Goal: Book appointment/travel/reservation

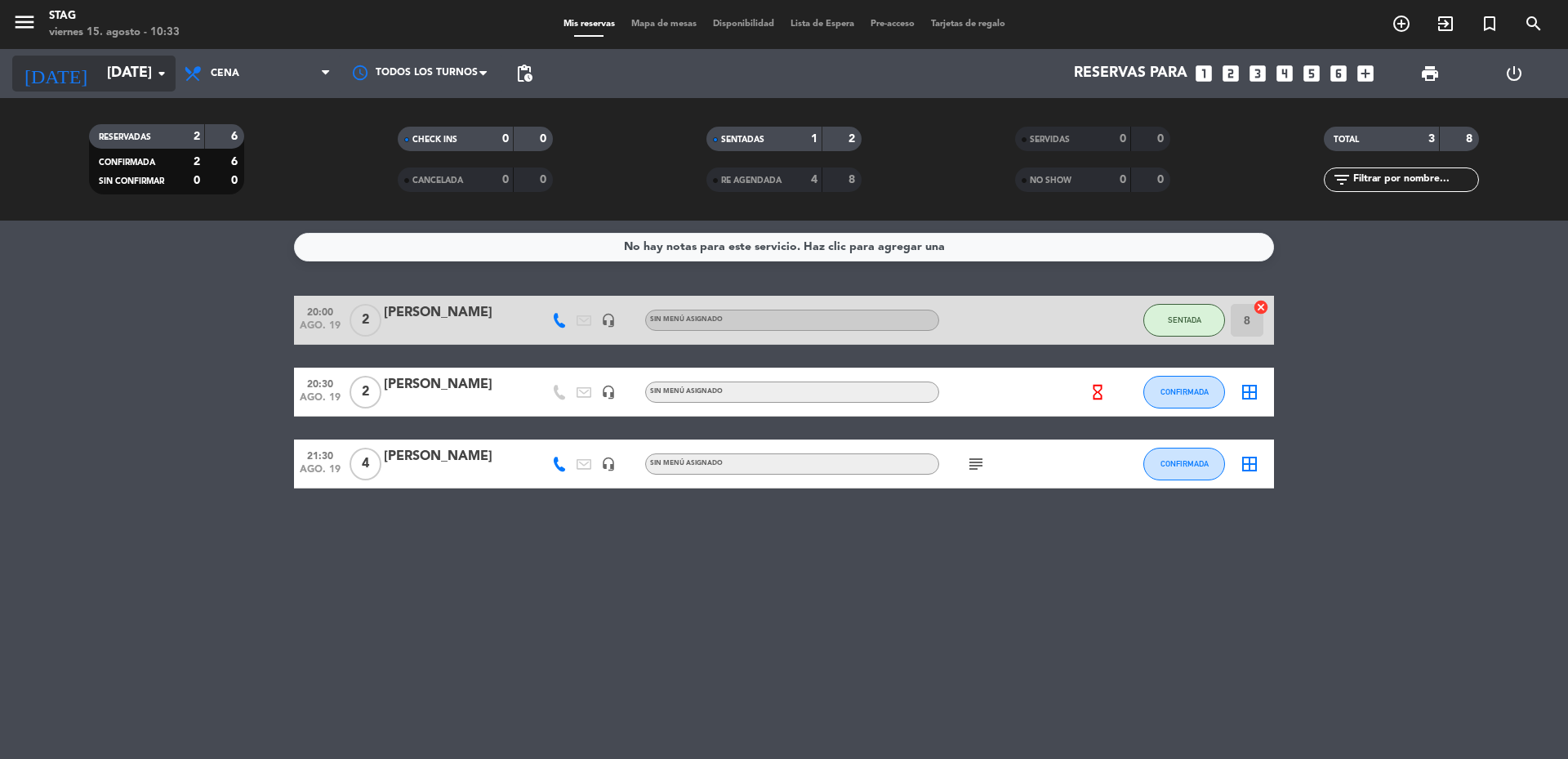
click at [165, 67] on icon "arrow_drop_down" at bounding box center [162, 74] width 20 height 20
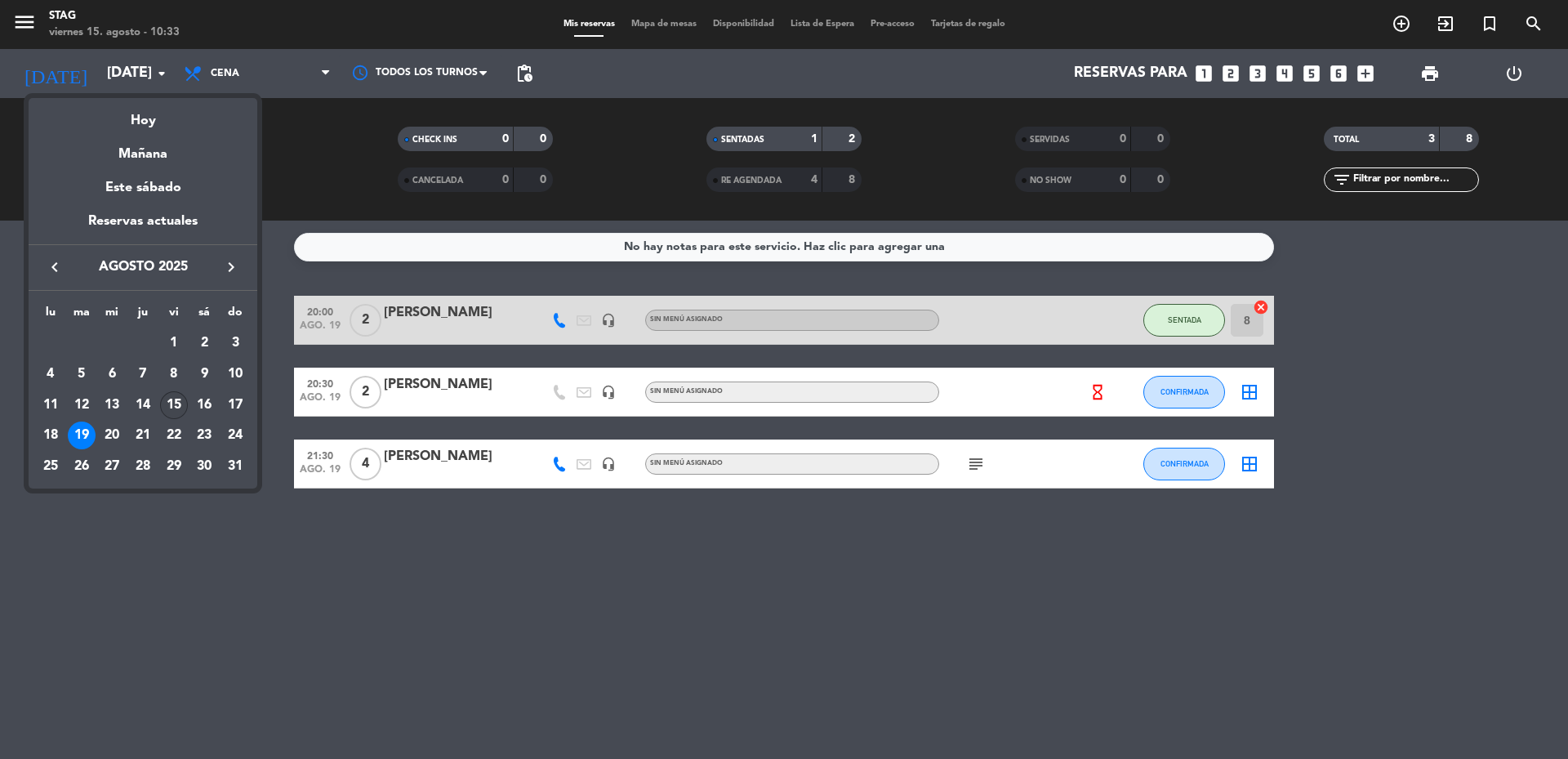
click at [177, 399] on div "15" at bounding box center [174, 405] width 28 height 28
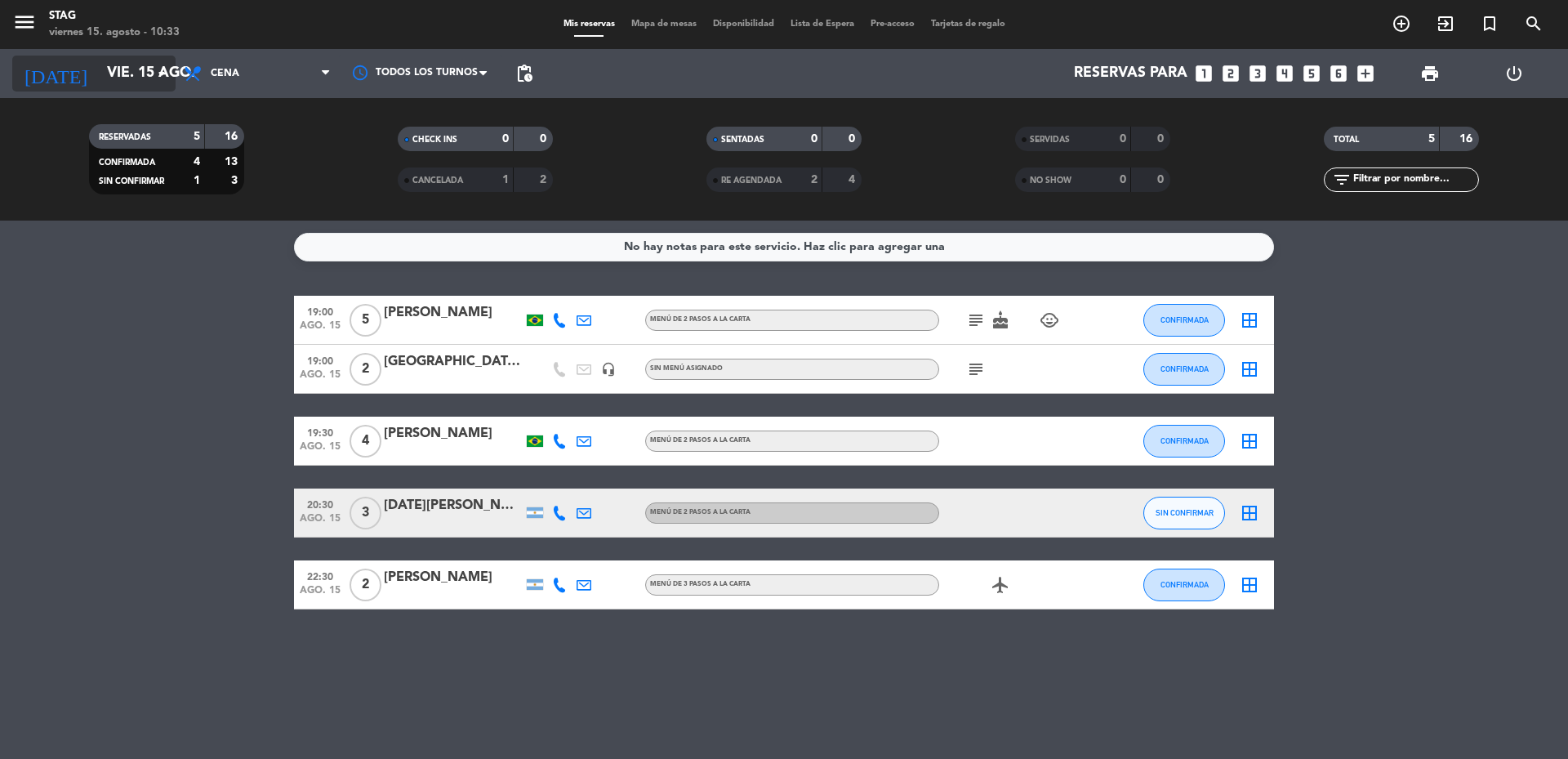
click at [169, 66] on icon "arrow_drop_down" at bounding box center [162, 74] width 20 height 20
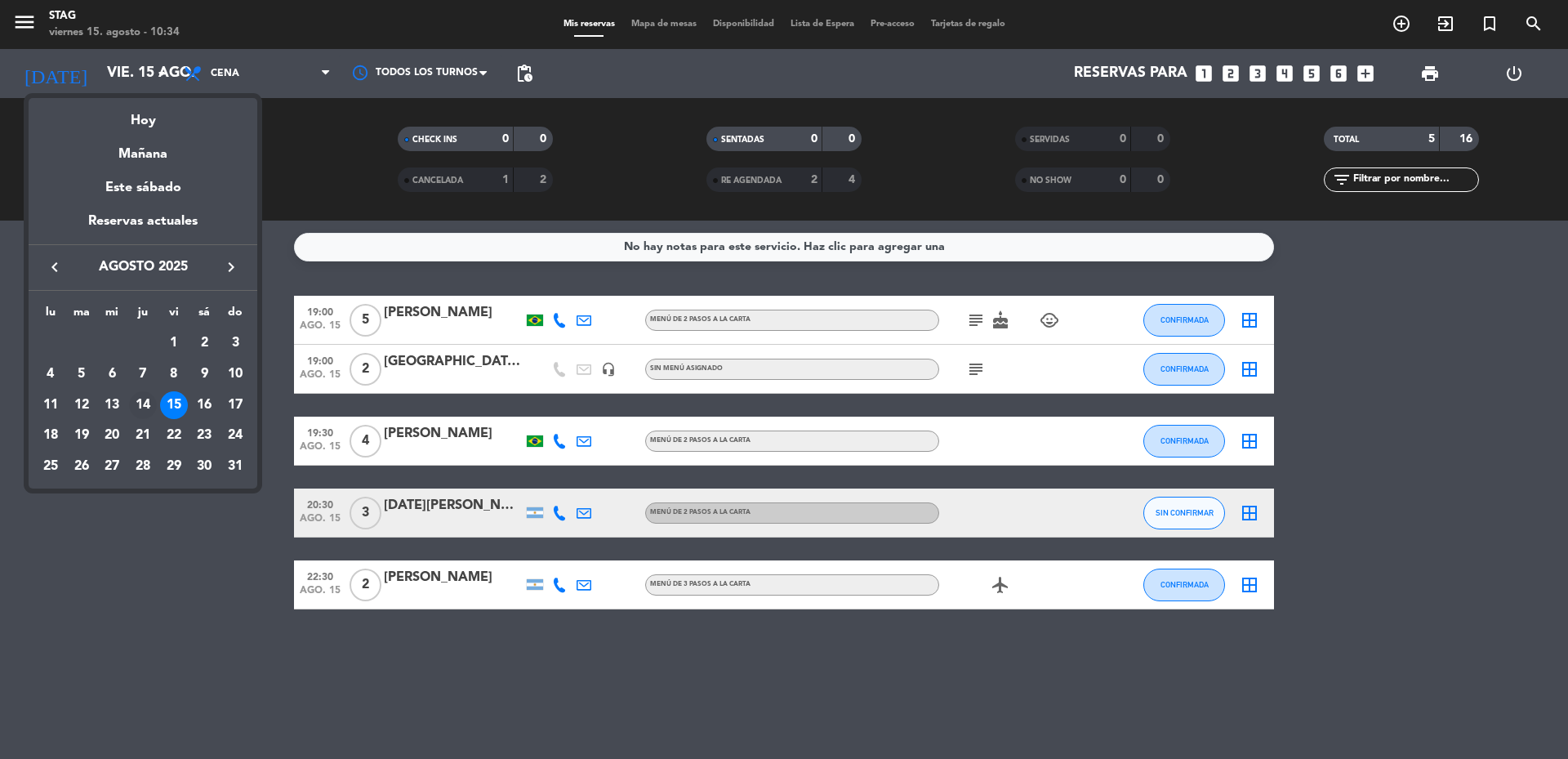
click at [149, 402] on div "14" at bounding box center [143, 405] width 28 height 28
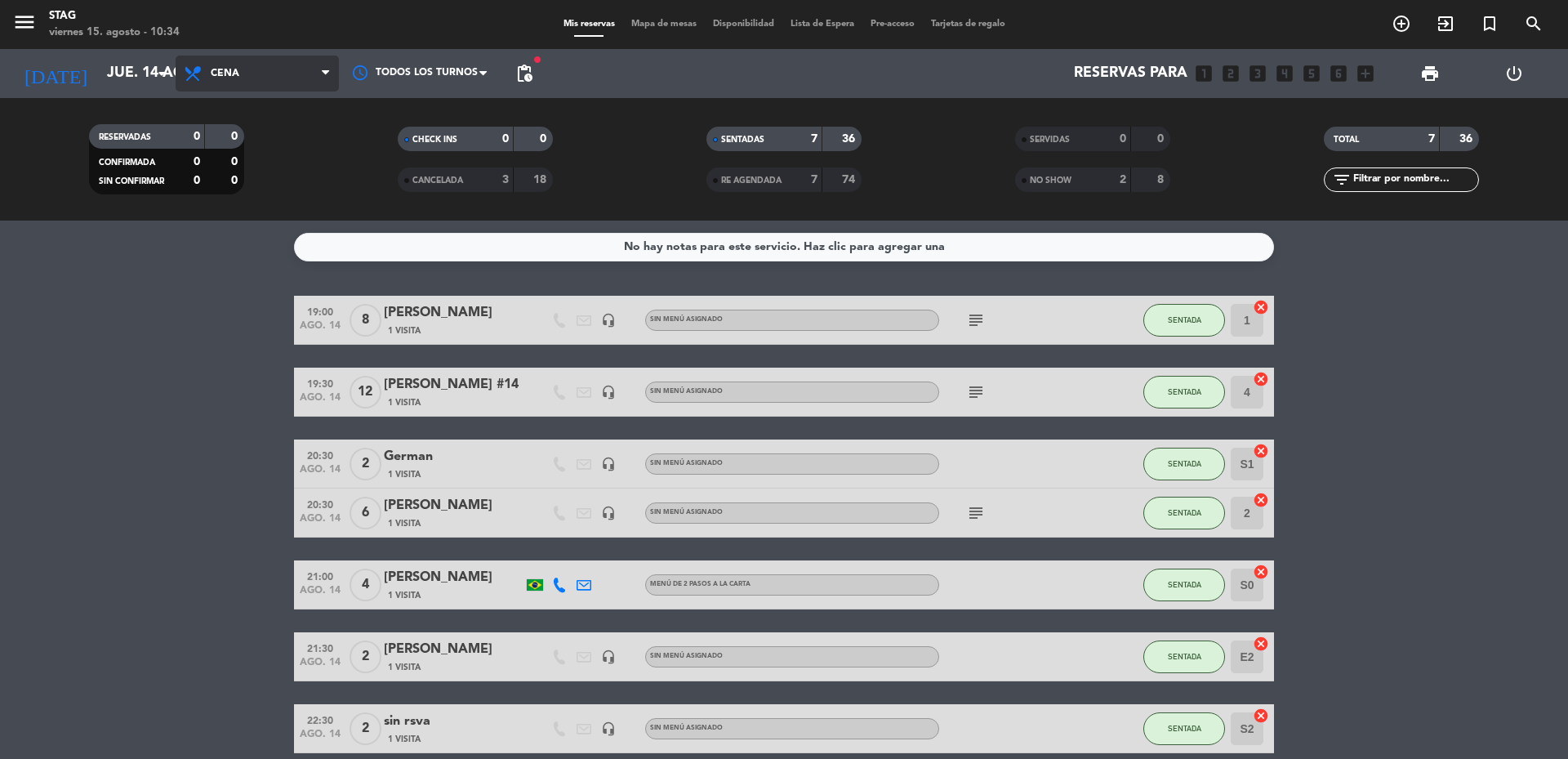
click at [319, 77] on span "Cena" at bounding box center [257, 74] width 163 height 36
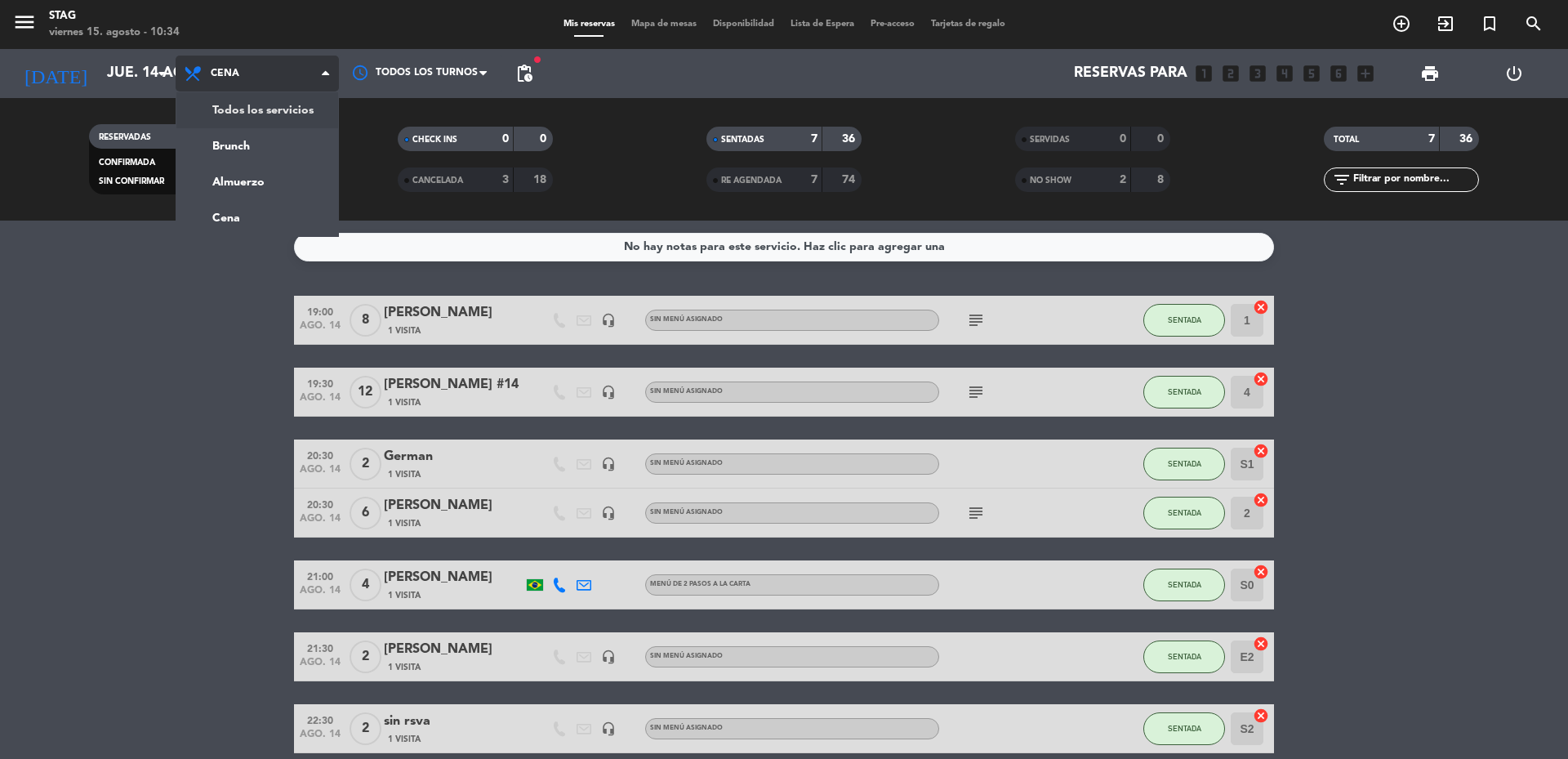
click at [247, 113] on div "menu STAG [DATE] 15. agosto - 10:34 Mis reservas Mapa de mesas Disponibilidad L…" at bounding box center [784, 110] width 1568 height 221
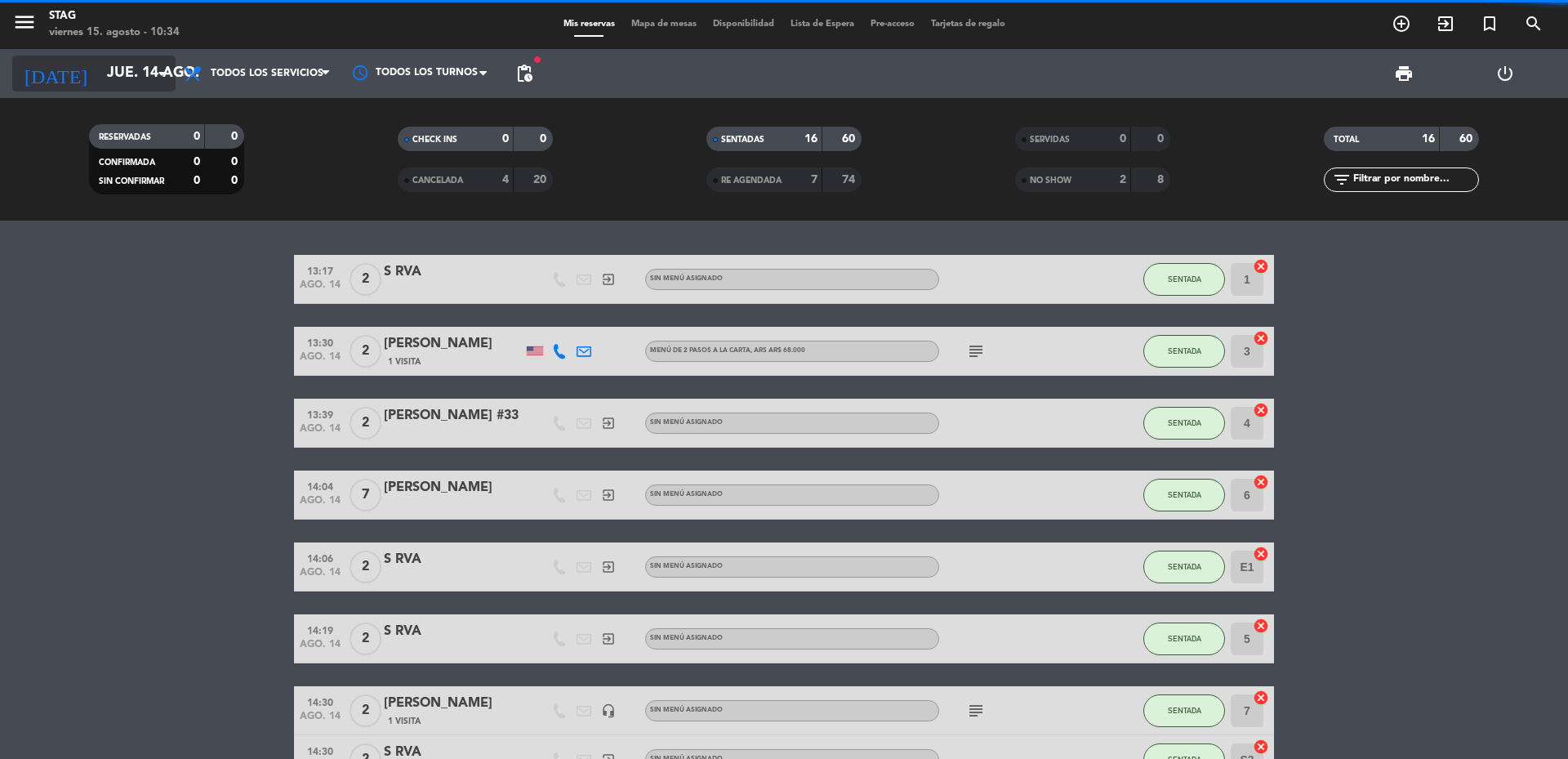
click at [171, 71] on icon "arrow_drop_down" at bounding box center [162, 74] width 20 height 20
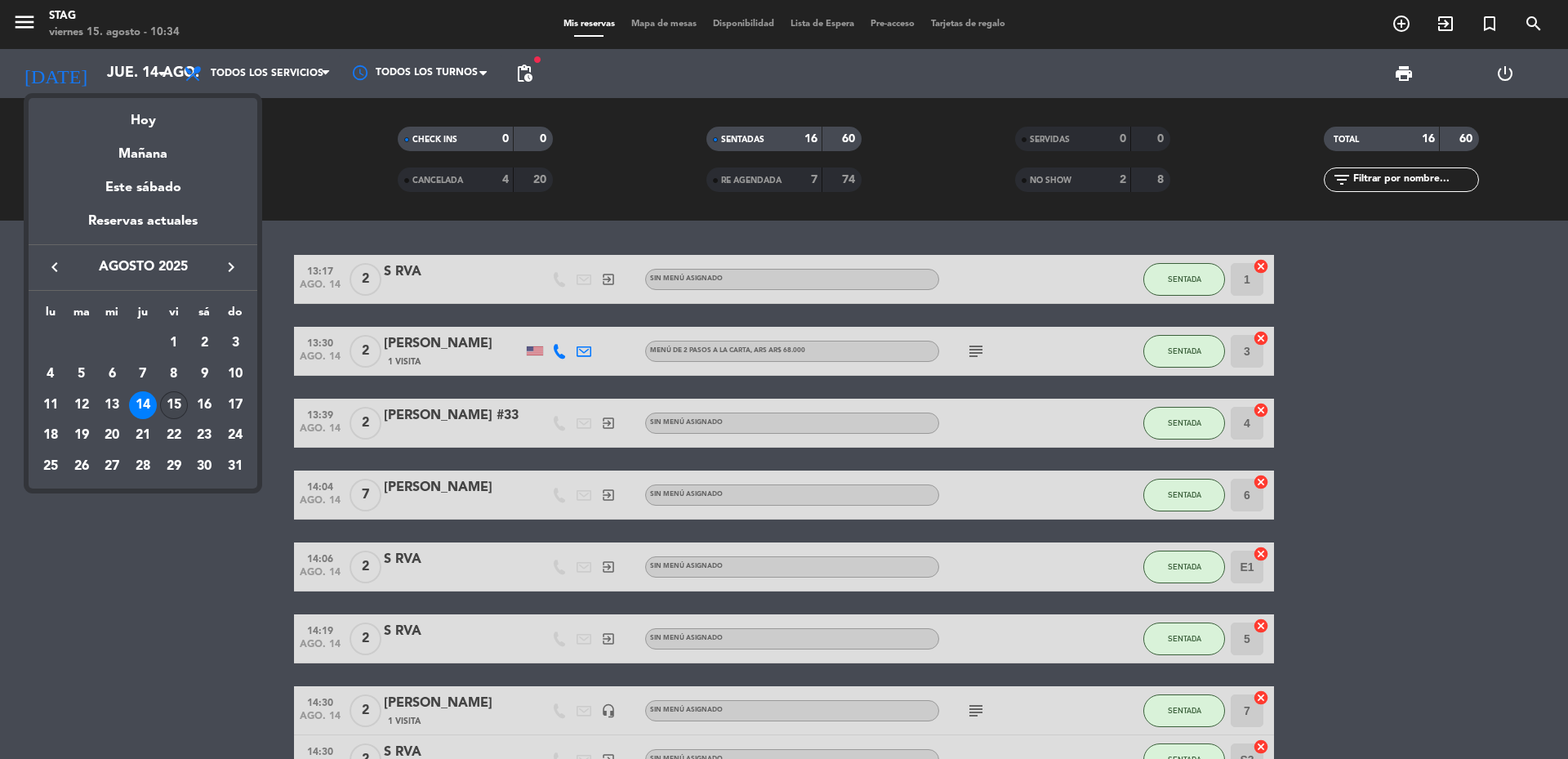
click at [173, 403] on div "15" at bounding box center [174, 405] width 28 height 28
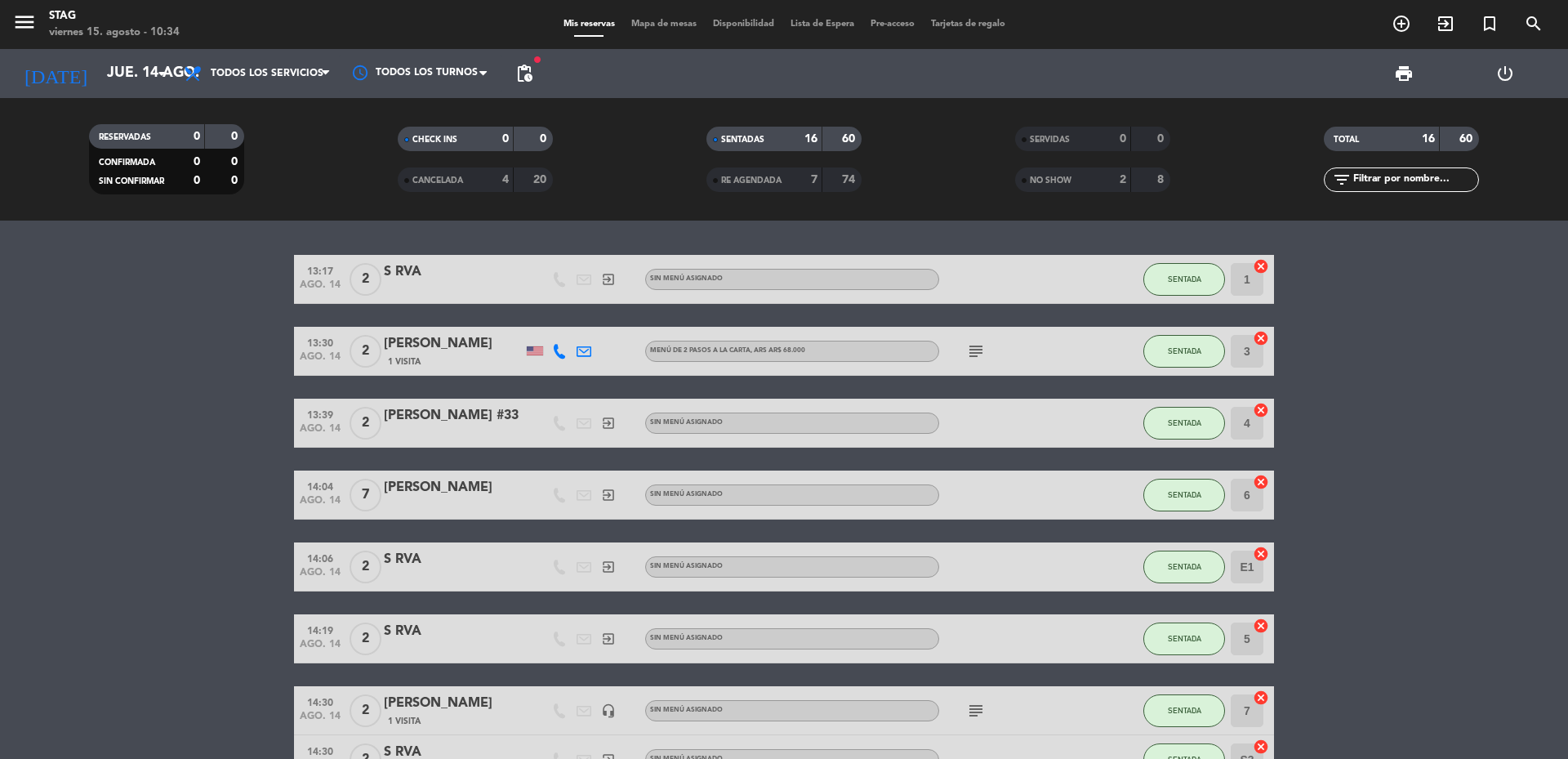
type input "vie. 15 ago."
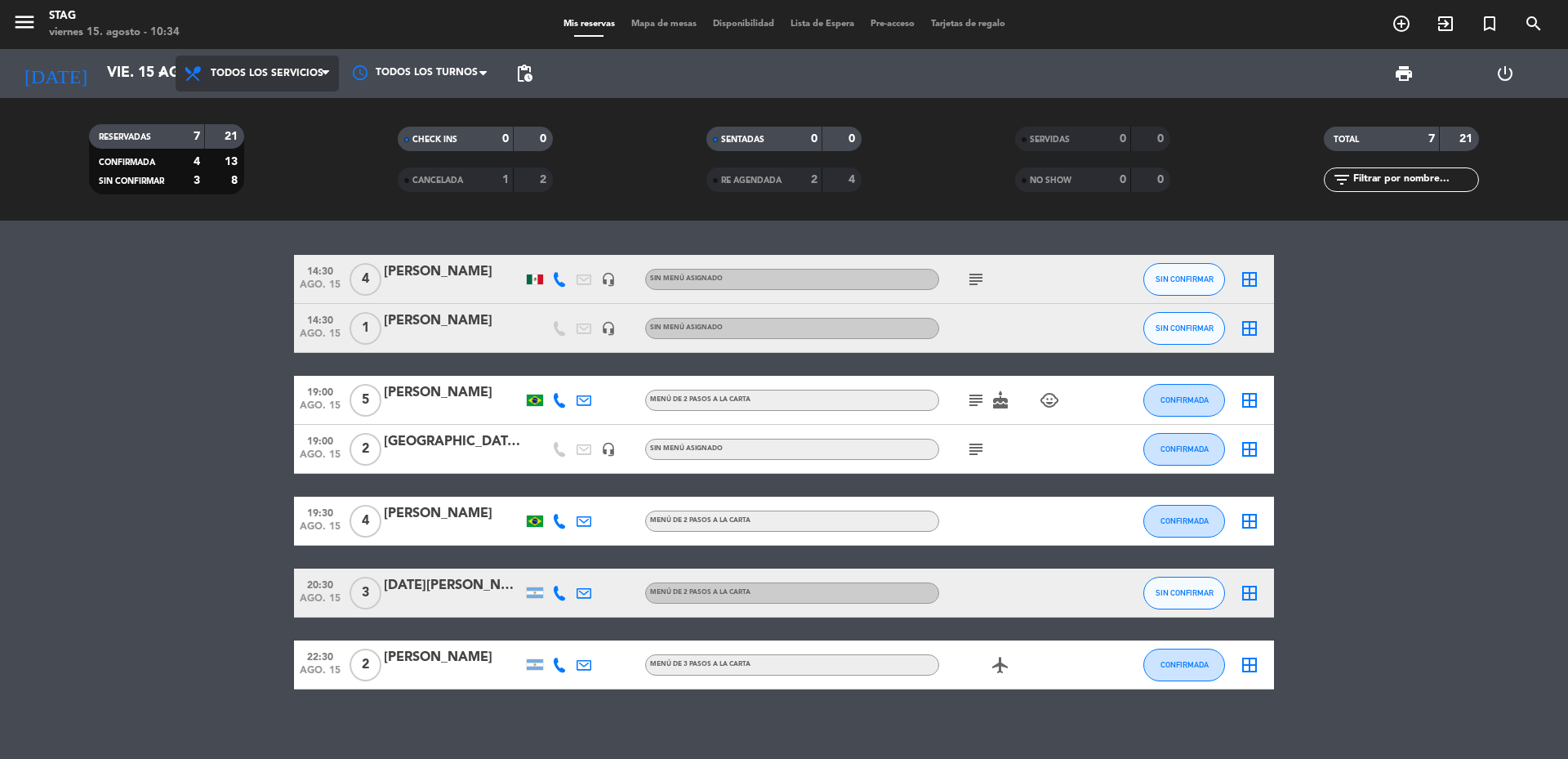
click at [323, 74] on icon at bounding box center [325, 74] width 7 height 13
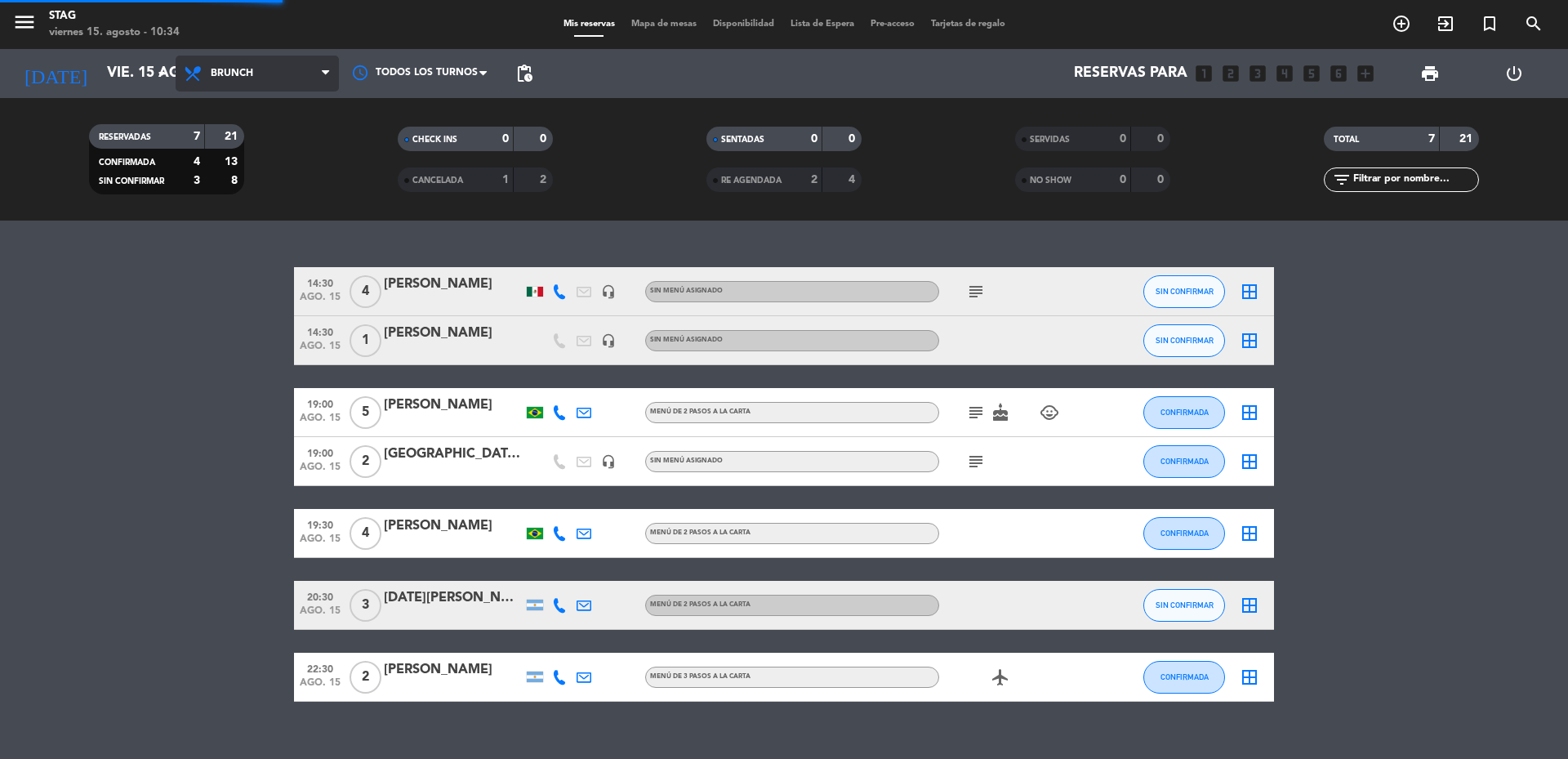
click at [268, 144] on div "menu STAG [DATE] 15. agosto - 10:34 Mis reservas Mapa de mesas Disponibilidad L…" at bounding box center [784, 110] width 1568 height 221
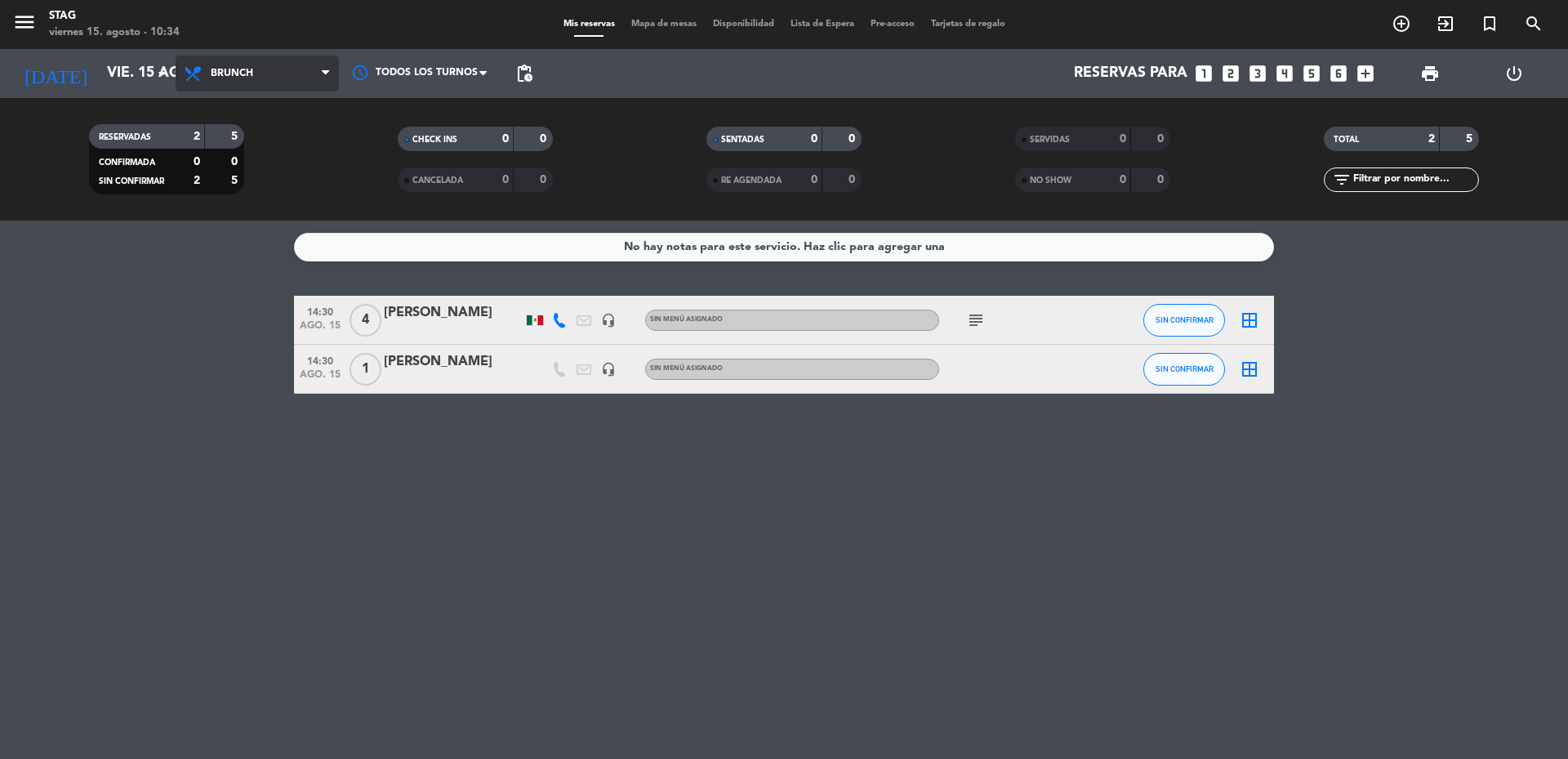
click at [333, 70] on span at bounding box center [330, 74] width 16 height 16
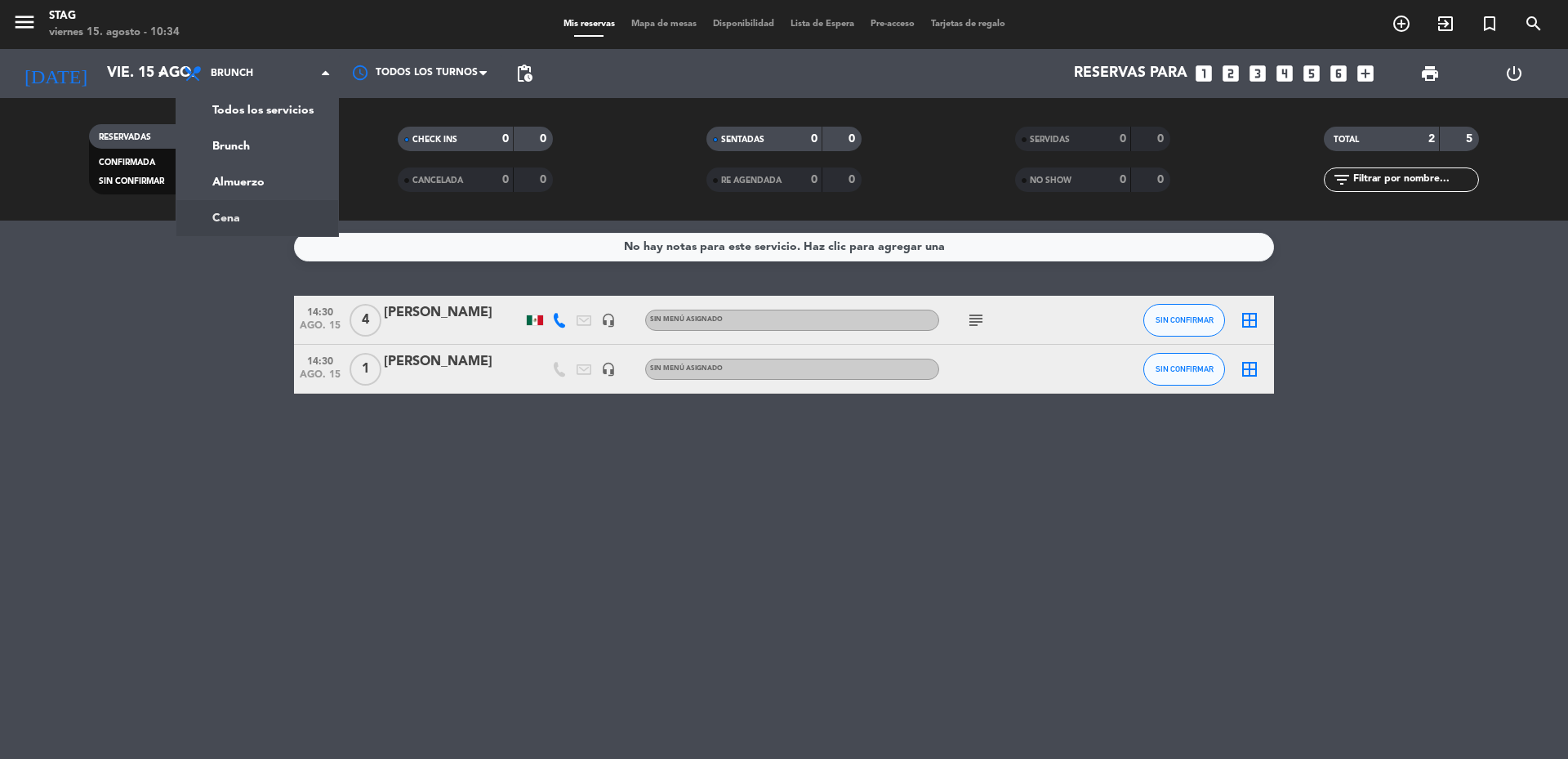
click at [278, 212] on div "menu STAG [DATE] 15. agosto - 10:34 Mis reservas Mapa de mesas Disponibilidad L…" at bounding box center [784, 110] width 1568 height 221
